Goal: Task Accomplishment & Management: Complete application form

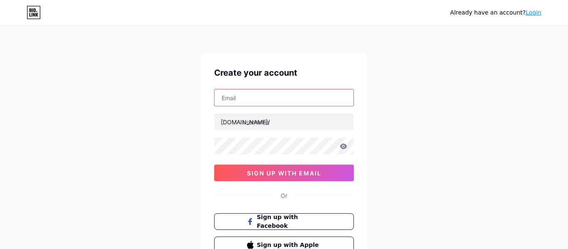
click at [252, 96] on input "text" at bounding box center [283, 97] width 139 height 17
type input "[EMAIL_ADDRESS][DOMAIN_NAME]"
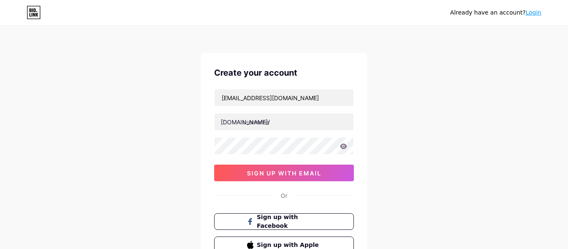
click at [266, 137] on div at bounding box center [284, 145] width 140 height 17
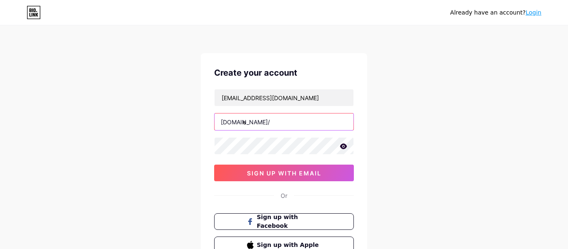
click at [295, 118] on input "e" at bounding box center [283, 121] width 139 height 17
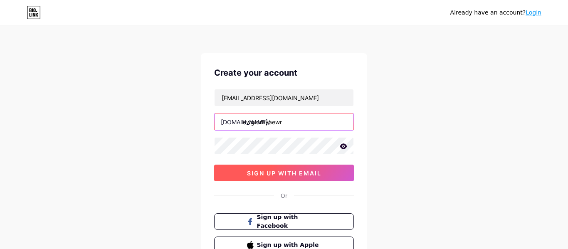
type input "ewgtarhyaewr"
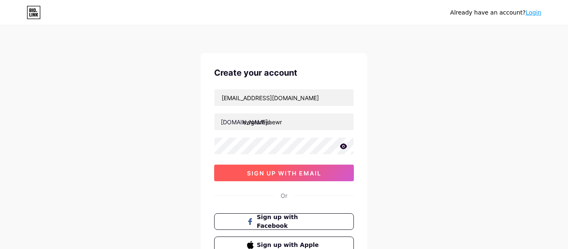
click at [291, 177] on button "sign up with email" at bounding box center [284, 173] width 140 height 17
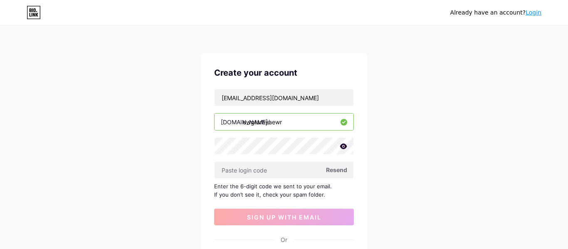
click at [37, 9] on icon at bounding box center [34, 12] width 14 height 13
